Goal: Register for event/course

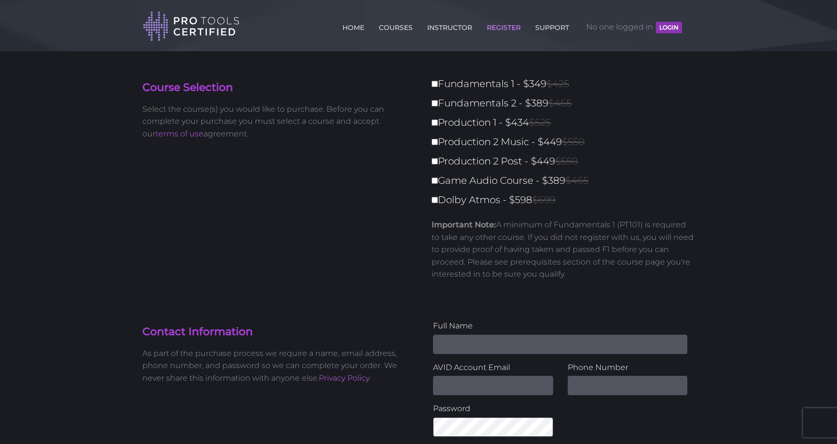
click at [439, 79] on label "Fundamentals 1 - $349 $425" at bounding box center [565, 84] width 269 height 17
click at [438, 81] on input "Fundamentals 1 - $349 $425" at bounding box center [434, 84] width 6 height 6
checkbox input "true"
type input "349"
click at [430, 85] on div "Fundamentals 1 - $349 $425 Fundamentals 2 - $389 $465 Production 1 - $434 $525 …" at bounding box center [560, 182] width 269 height 213
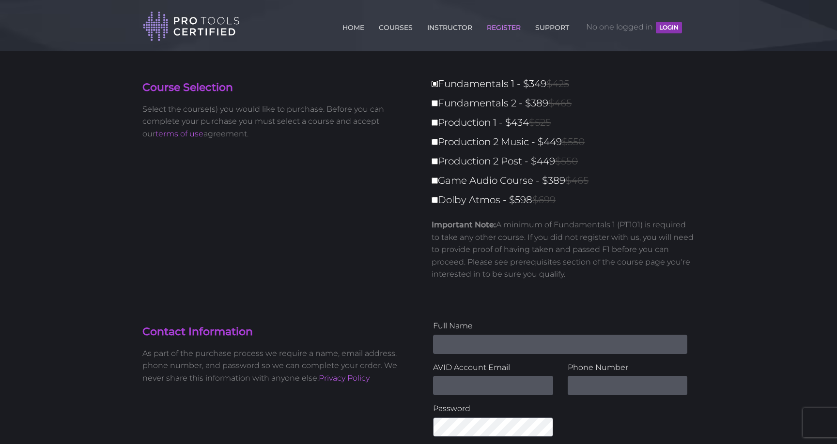
click at [432, 85] on input "Fundamentals 1 - $349 $425" at bounding box center [434, 84] width 6 height 6
checkbox input "true"
type input "349"
